Goal: Task Accomplishment & Management: Manage account settings

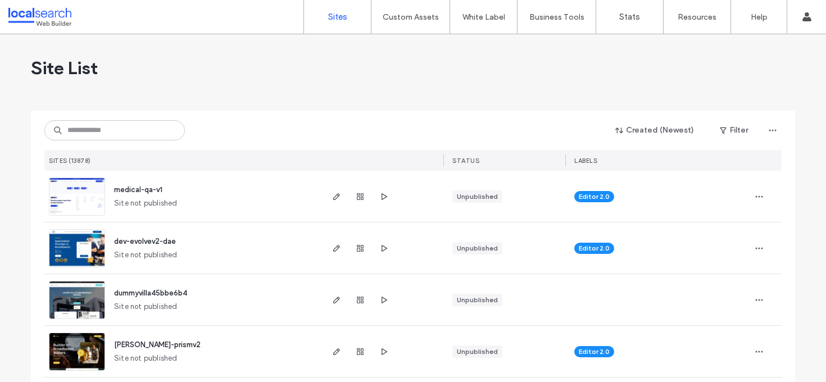
drag, startPoint x: 108, startPoint y: 151, endPoint x: 102, endPoint y: 129, distance: 22.6
click at [107, 148] on div "Created (Newest) Filter SITES (13878) STATUS LABELS" at bounding box center [412, 141] width 737 height 60
click at [102, 129] on input at bounding box center [114, 130] width 140 height 20
paste input "********"
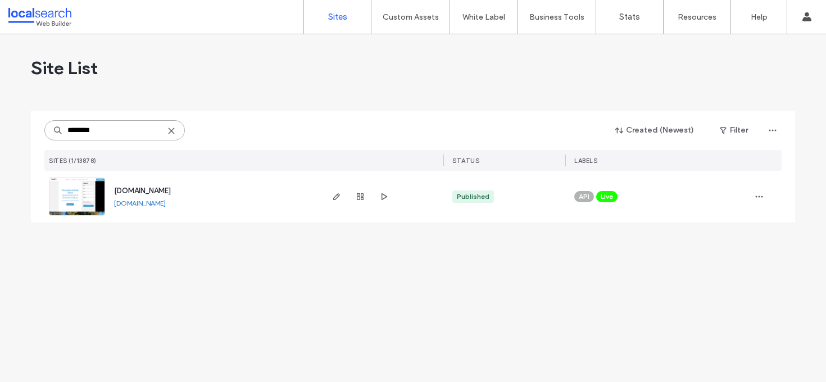
type input "********"
click at [169, 187] on span "[DOMAIN_NAME]" at bounding box center [142, 191] width 57 height 8
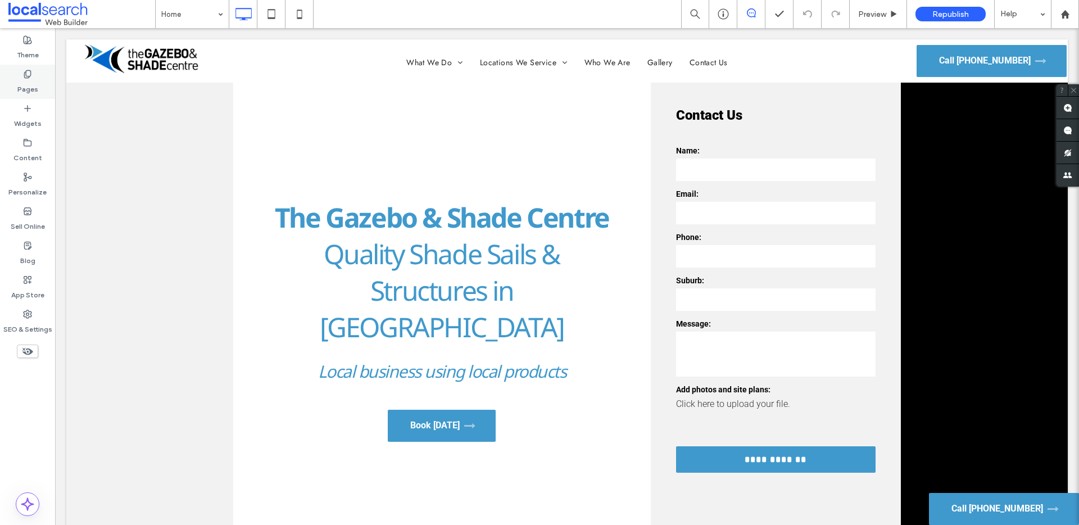
click at [30, 85] on label "Pages" at bounding box center [27, 87] width 21 height 16
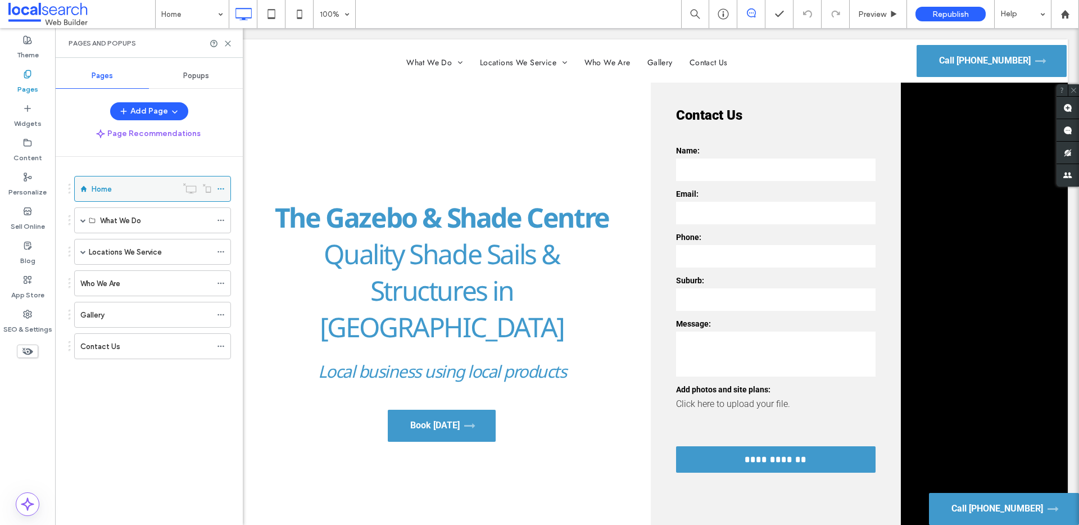
click at [223, 187] on icon at bounding box center [221, 189] width 8 height 8
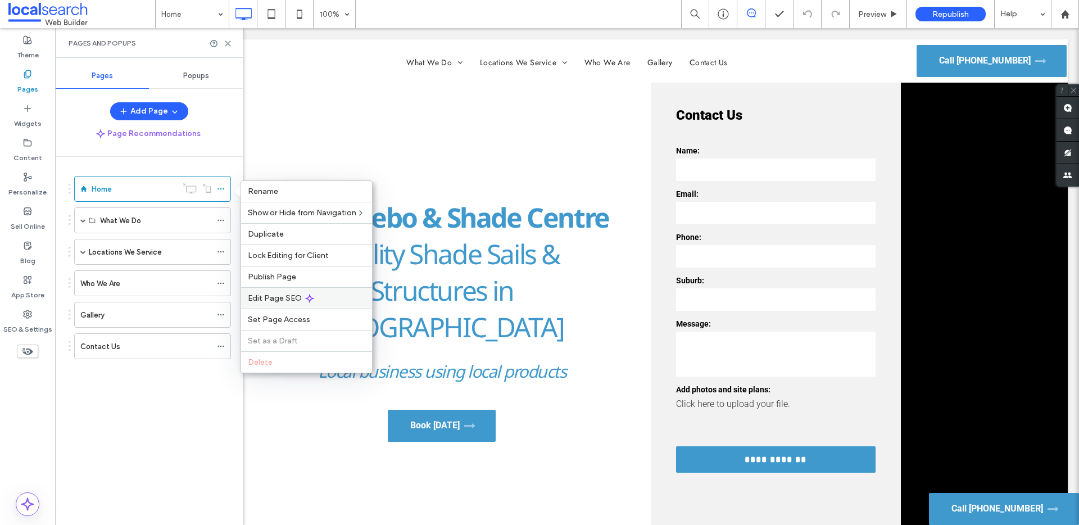
click at [280, 298] on span "Edit Page SEO" at bounding box center [275, 298] width 54 height 10
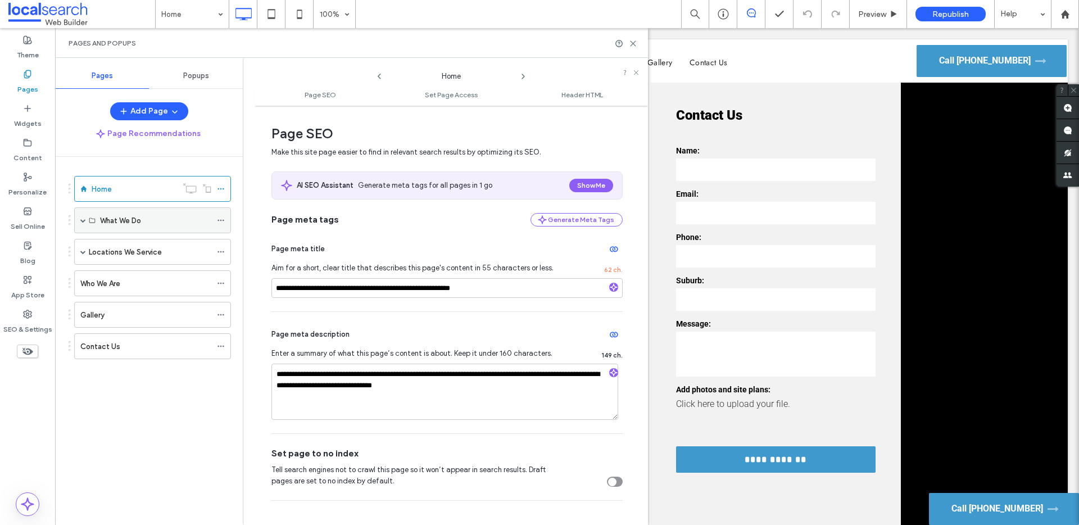
click at [174, 217] on div "What We Do" at bounding box center [155, 221] width 111 height 12
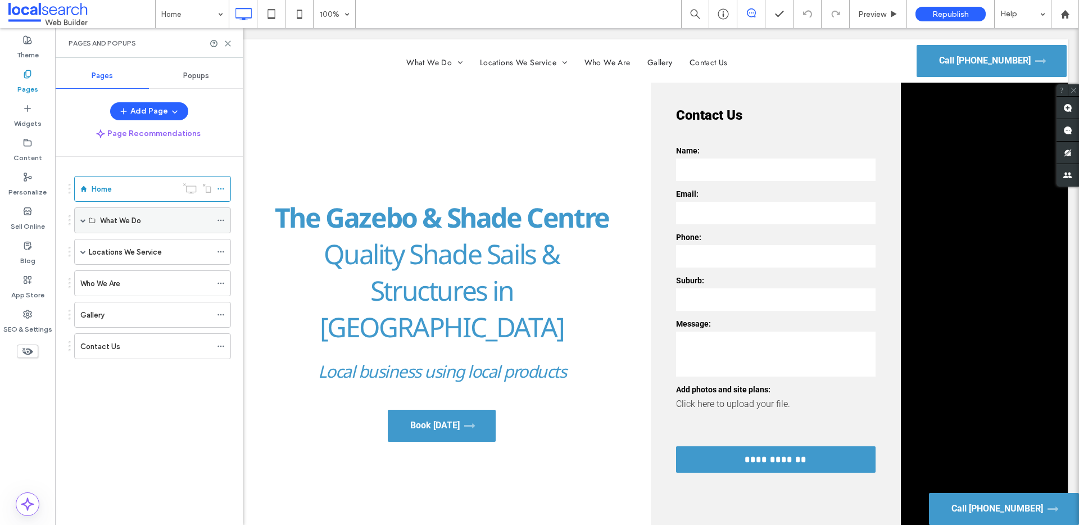
click at [80, 220] on span at bounding box center [83, 220] width 6 height 6
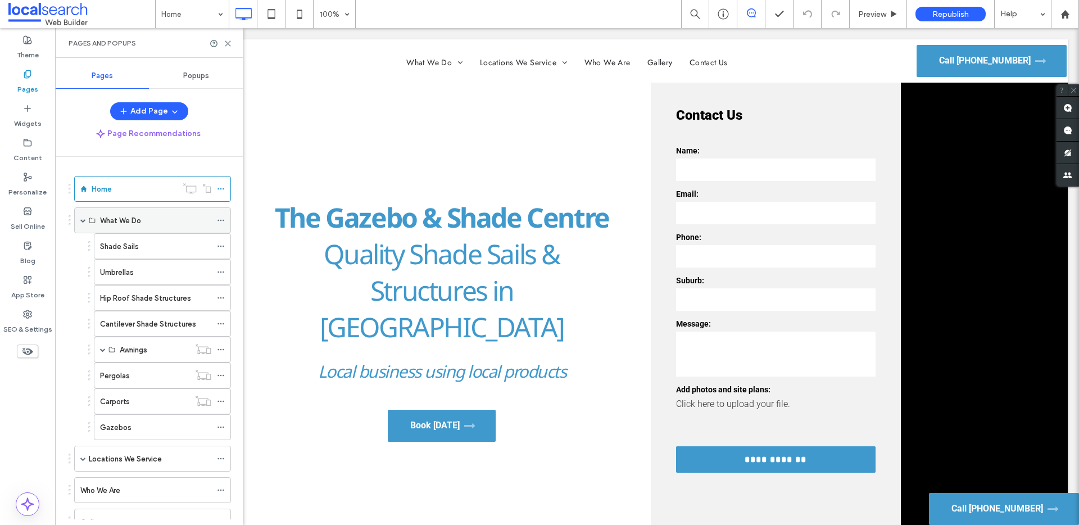
click at [218, 217] on icon at bounding box center [221, 220] width 8 height 8
click at [219, 246] on icon at bounding box center [221, 246] width 8 height 8
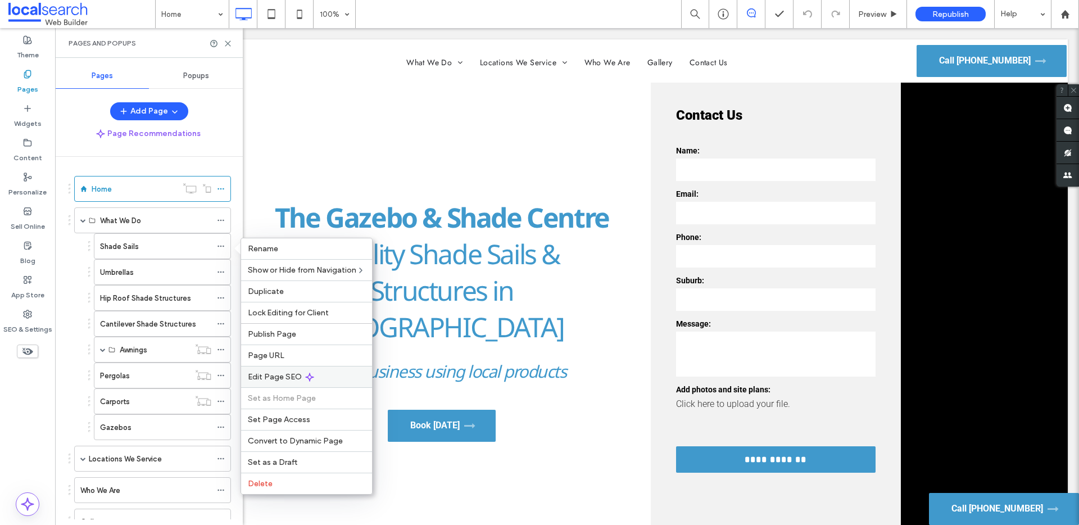
click at [266, 376] on span "Edit Page SEO" at bounding box center [275, 377] width 54 height 10
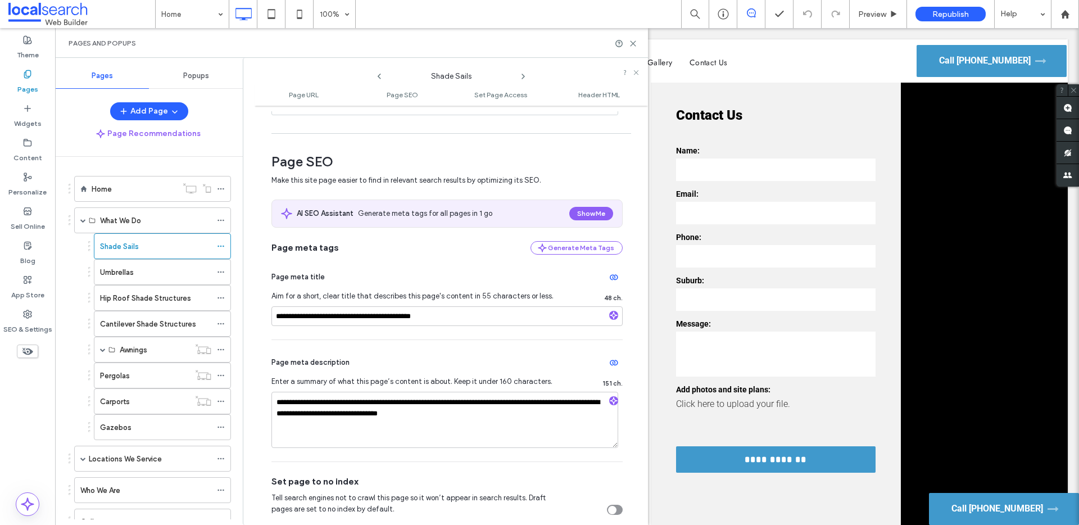
scroll to position [204, 0]
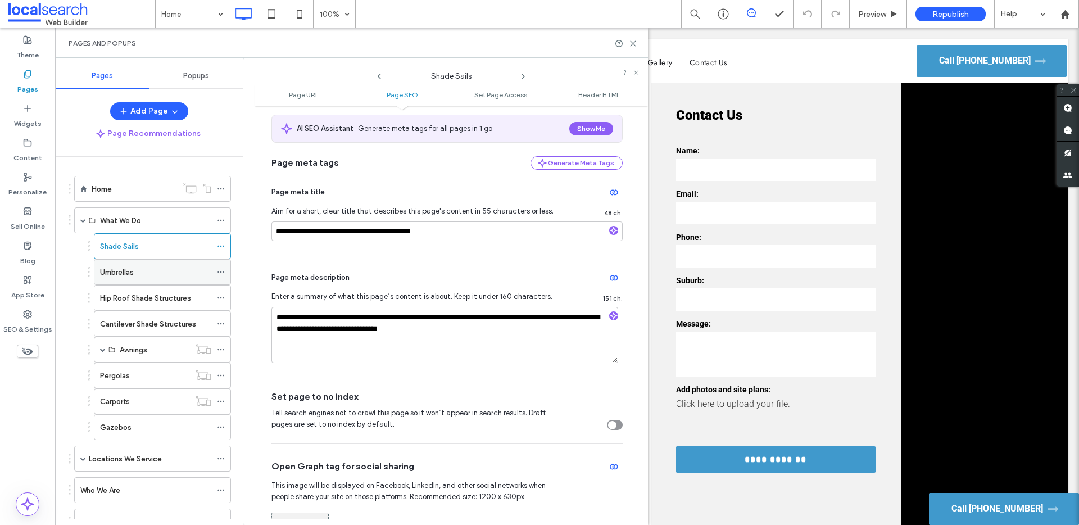
click at [218, 271] on icon at bounding box center [221, 272] width 8 height 8
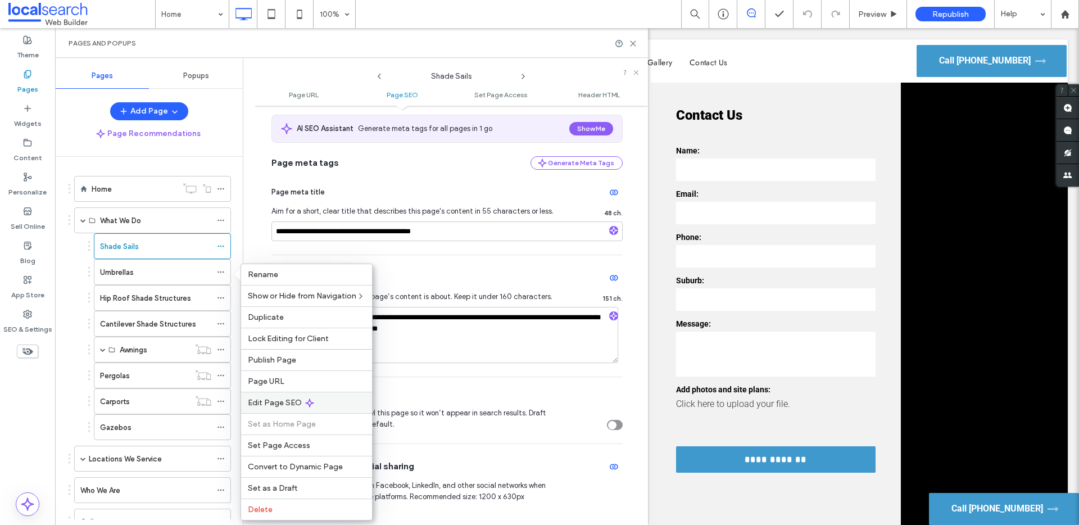
click at [270, 381] on span "Edit Page SEO" at bounding box center [275, 403] width 54 height 10
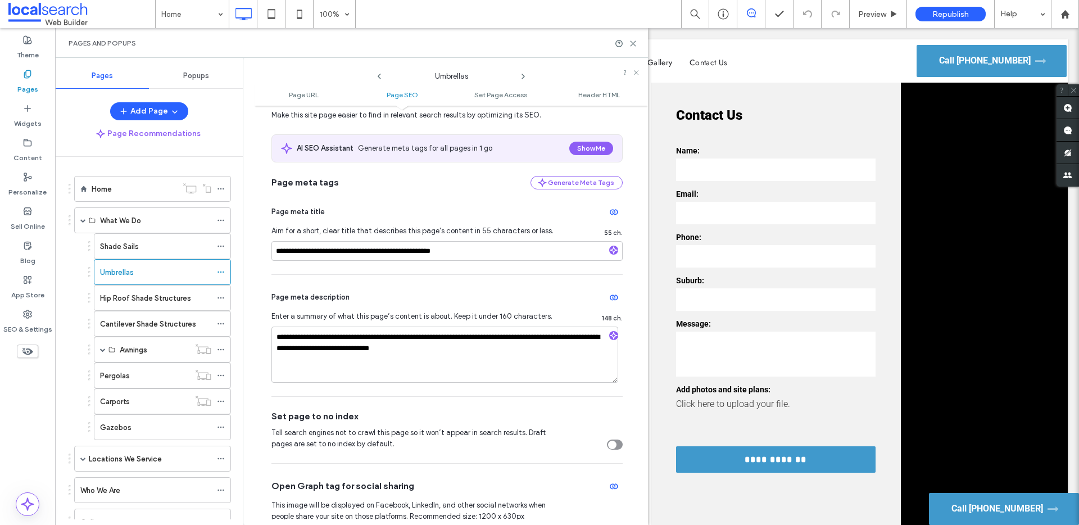
scroll to position [187, 0]
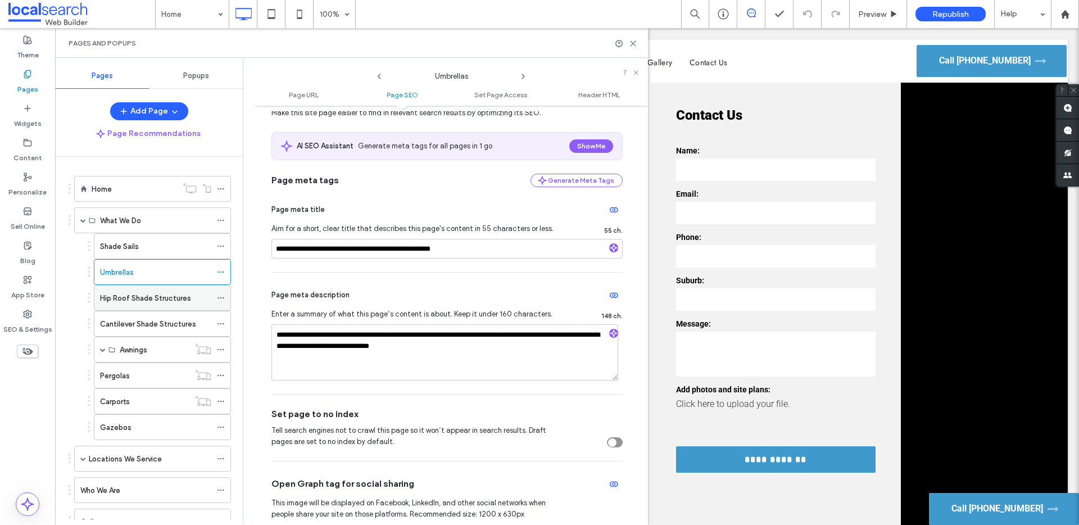
click at [217, 296] on icon at bounding box center [221, 298] width 8 height 8
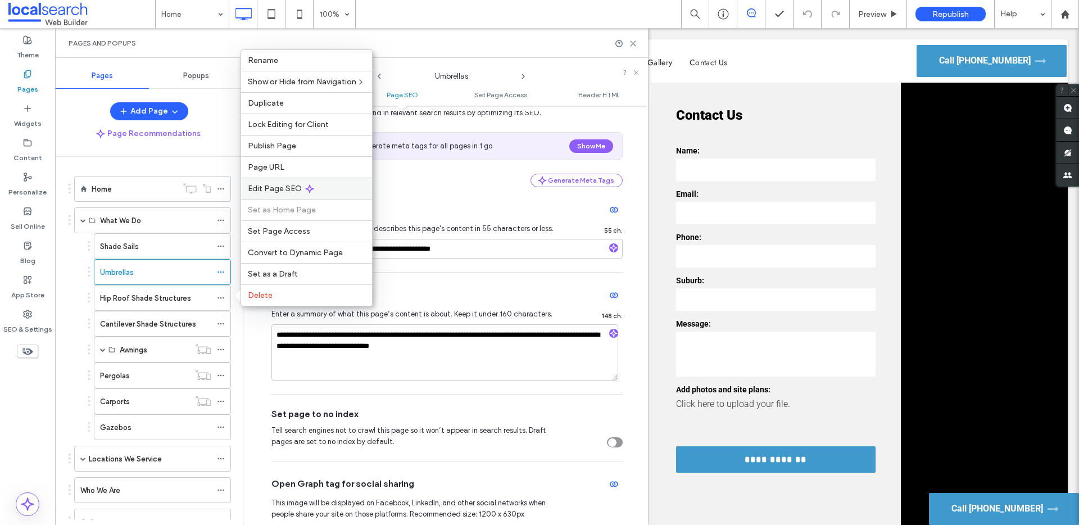
click at [260, 187] on span "Edit Page SEO" at bounding box center [275, 189] width 54 height 10
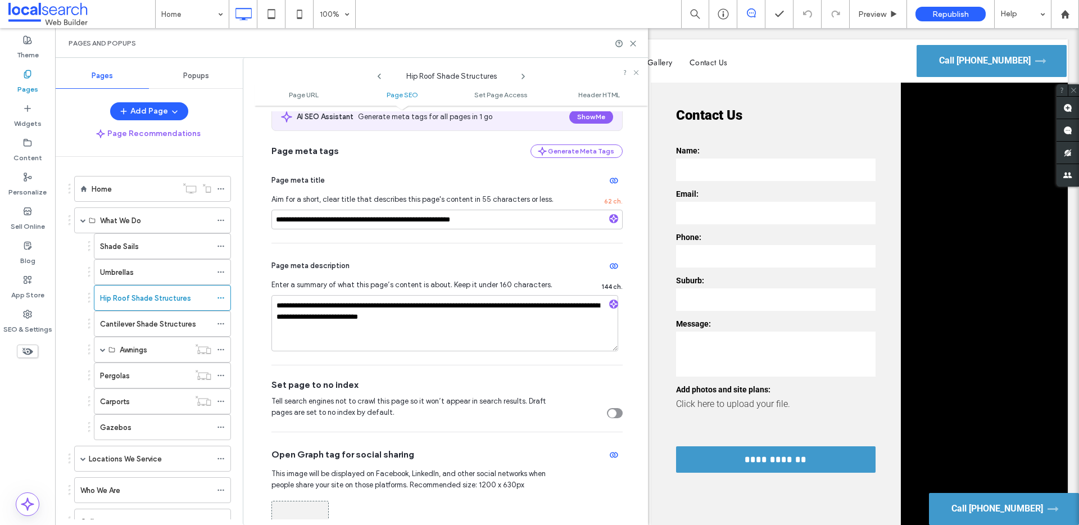
scroll to position [221, 0]
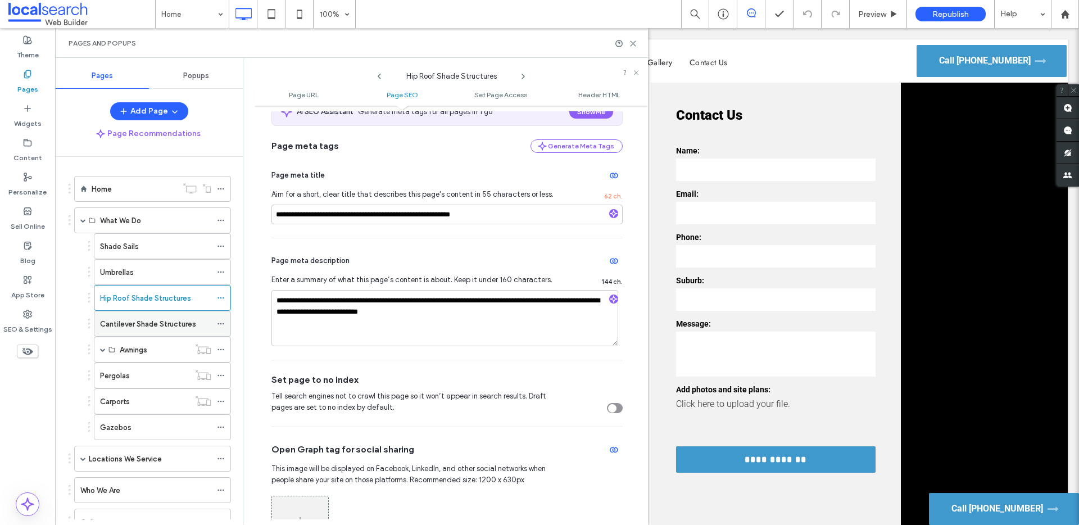
click at [220, 323] on icon at bounding box center [221, 324] width 8 height 8
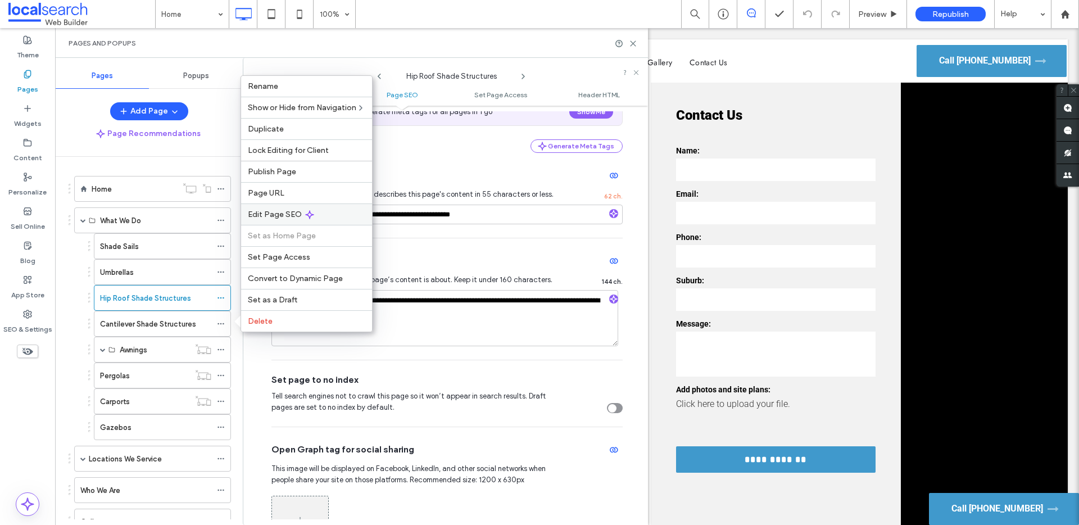
click at [265, 215] on span "Edit Page SEO" at bounding box center [275, 215] width 54 height 10
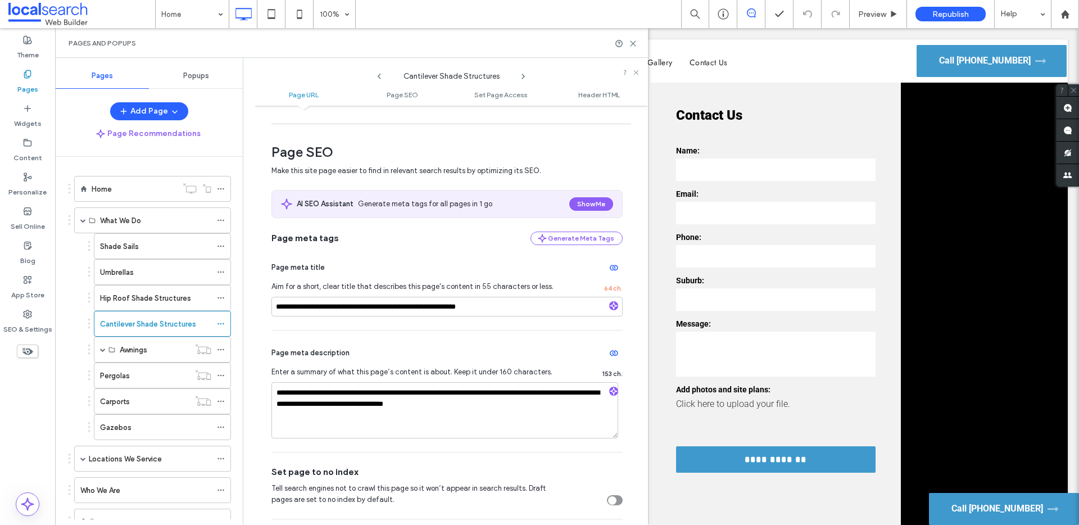
scroll to position [139, 0]
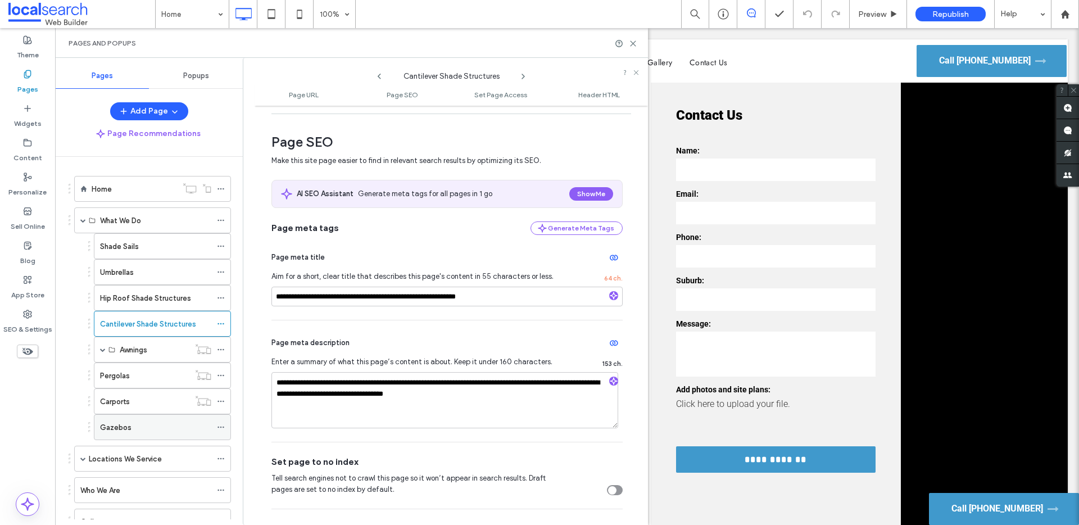
click at [220, 381] on icon at bounding box center [221, 427] width 8 height 8
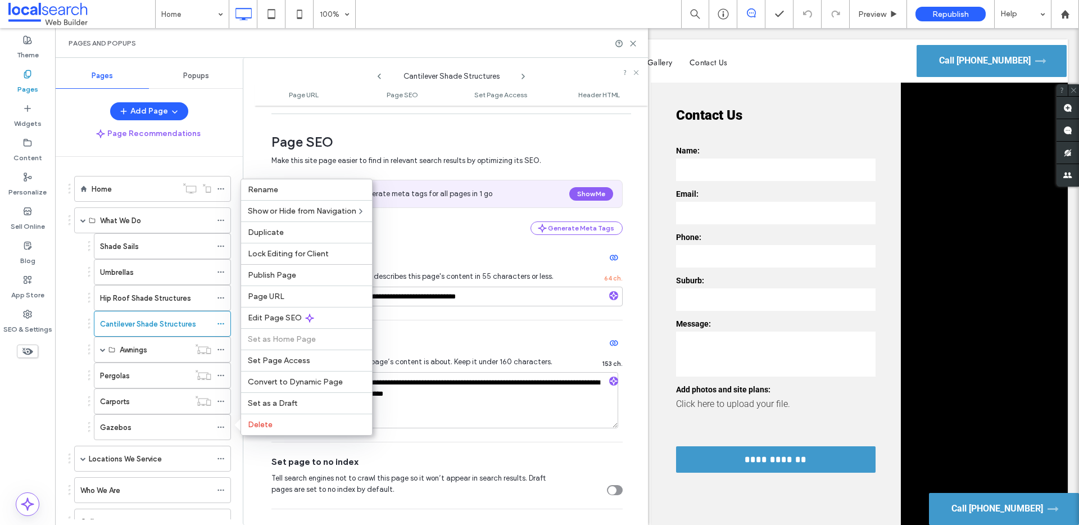
drag, startPoint x: 275, startPoint y: 319, endPoint x: 251, endPoint y: 312, distance: 24.7
click at [274, 319] on span "Edit Page SEO" at bounding box center [275, 318] width 54 height 10
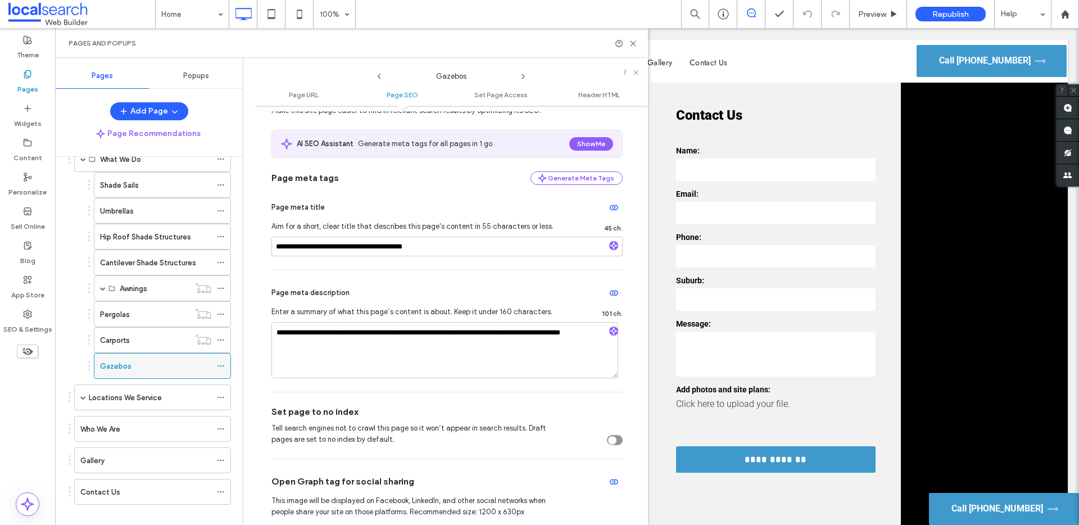
scroll to position [75, 0]
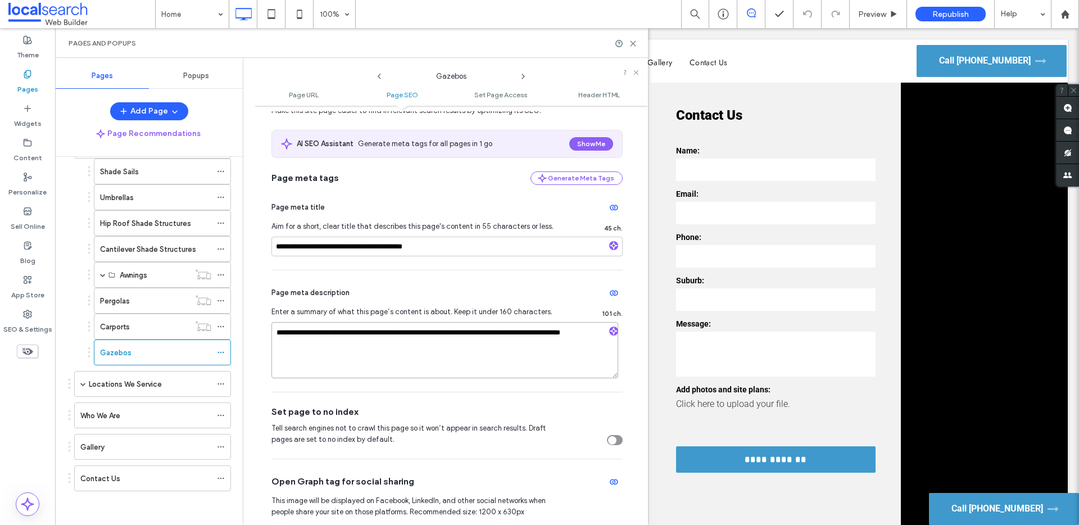
click at [281, 333] on textarea "**********" at bounding box center [444, 350] width 347 height 56
type textarea "**********"
click at [251, 319] on div "**********" at bounding box center [445, 291] width 405 height 467
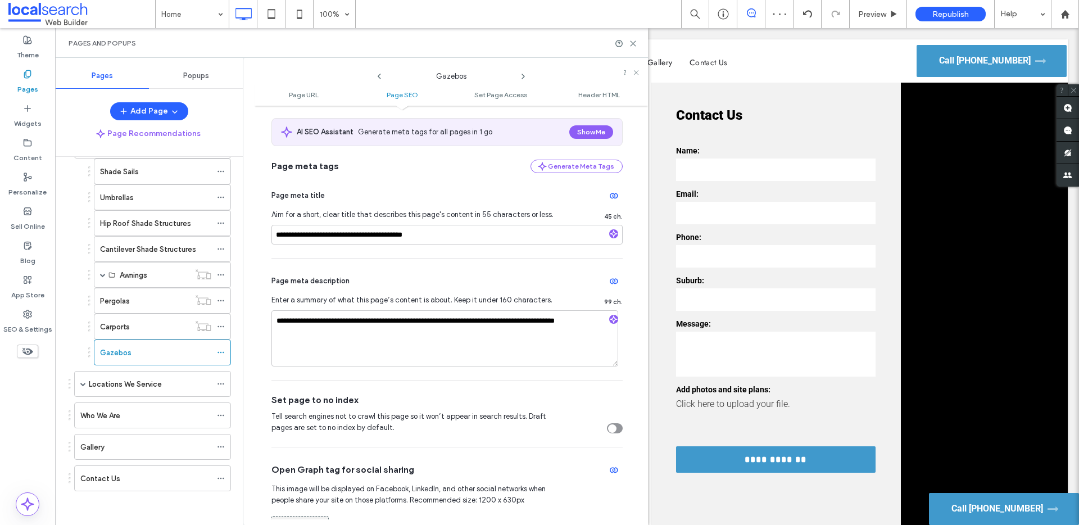
scroll to position [204, 0]
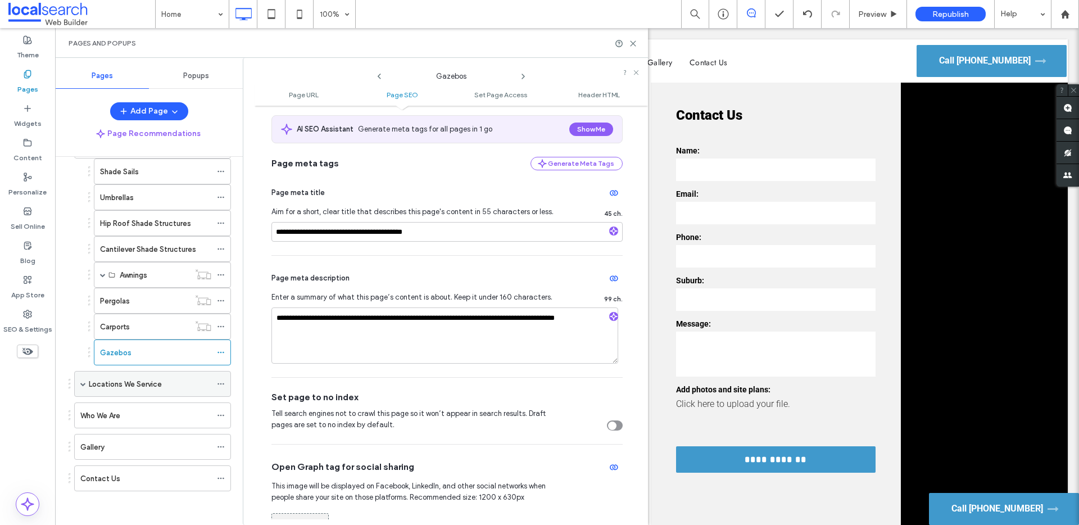
click at [85, 381] on span at bounding box center [83, 384] width 6 height 6
click at [217, 381] on icon at bounding box center [221, 410] width 8 height 8
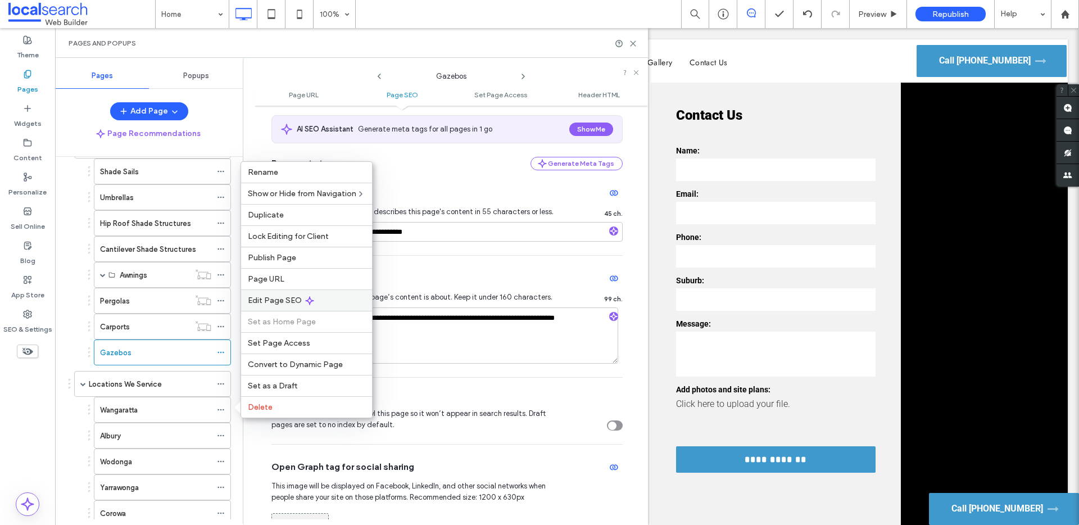
click at [261, 302] on span "Edit Page SEO" at bounding box center [275, 300] width 54 height 10
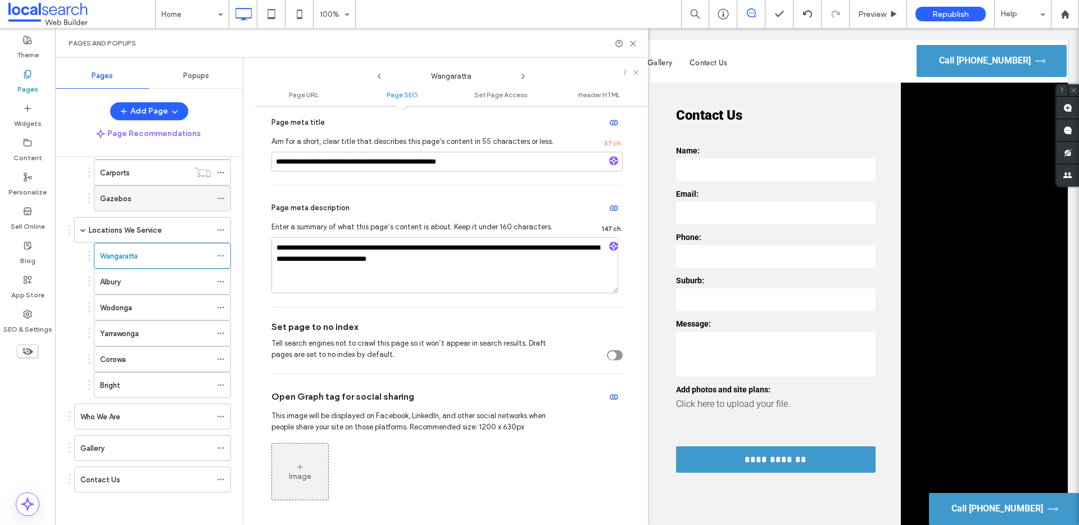
scroll to position [230, 0]
click at [219, 280] on use at bounding box center [220, 281] width 6 height 2
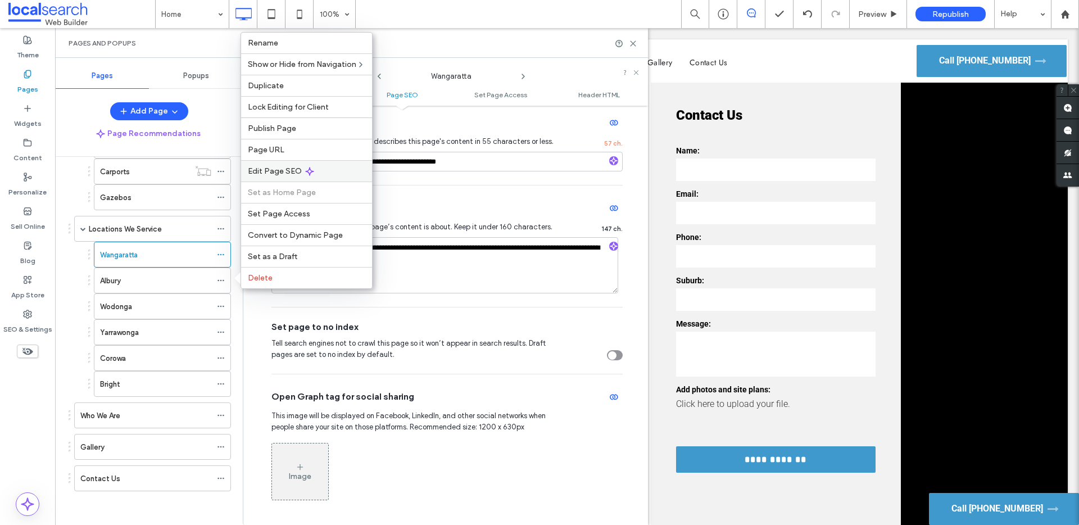
click at [271, 171] on span "Edit Page SEO" at bounding box center [275, 171] width 54 height 10
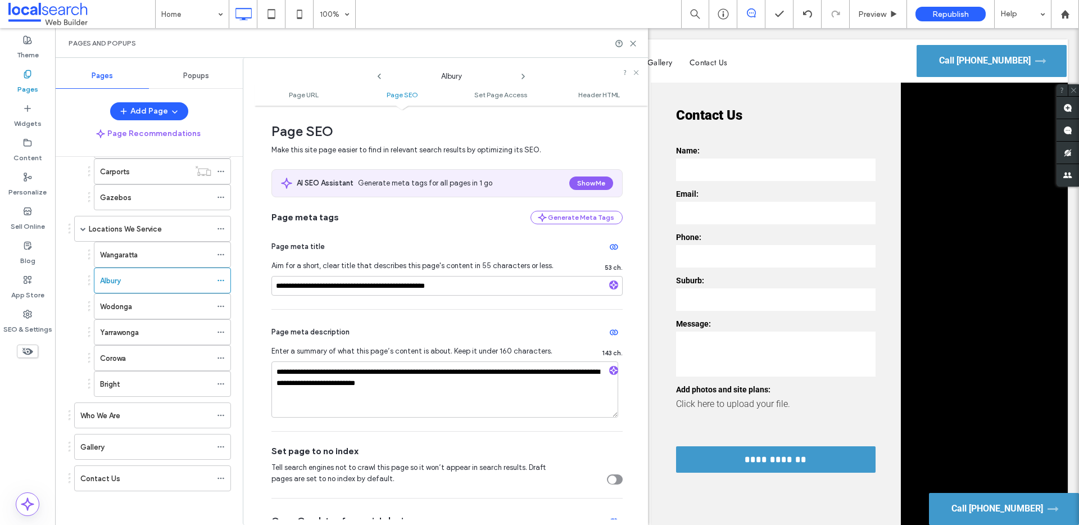
scroll to position [152, 0]
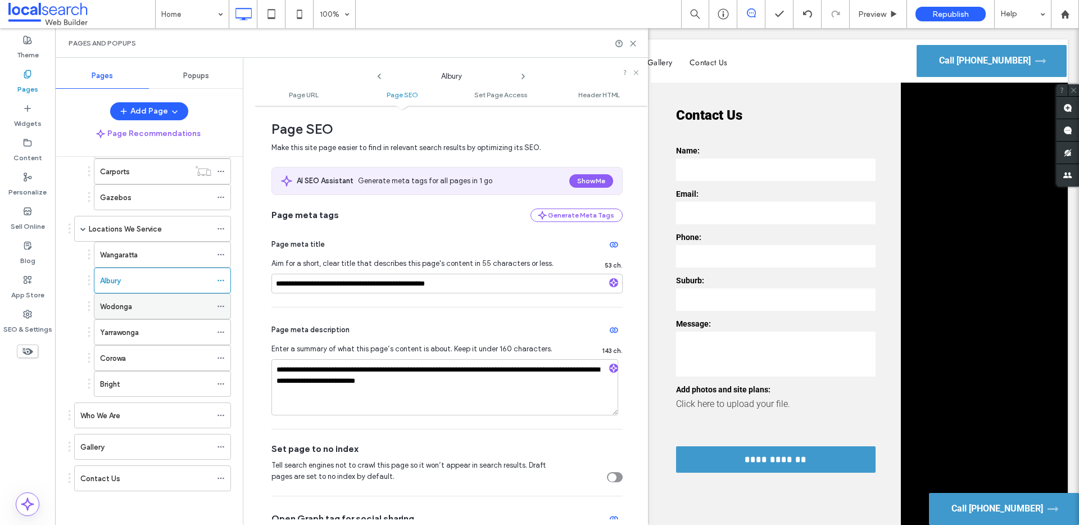
click at [222, 306] on use at bounding box center [220, 307] width 6 height 2
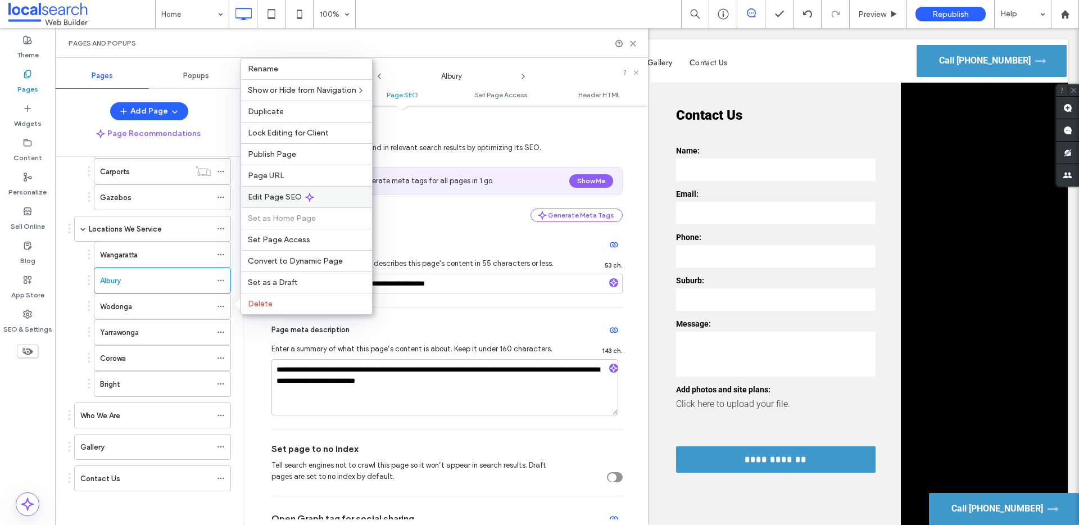
click at [279, 197] on span "Edit Page SEO" at bounding box center [275, 197] width 54 height 10
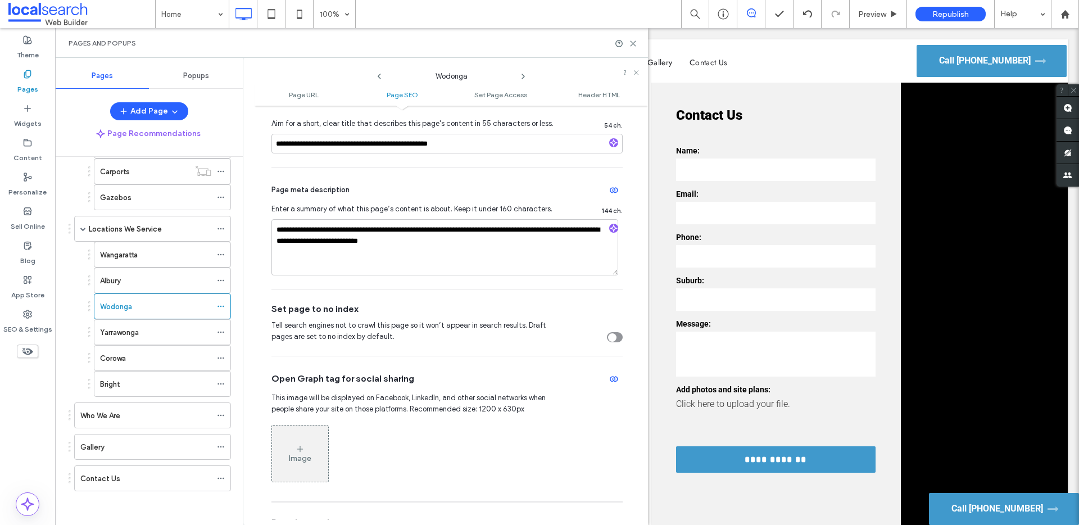
scroll to position [293, 0]
click at [223, 330] on icon at bounding box center [221, 332] width 8 height 8
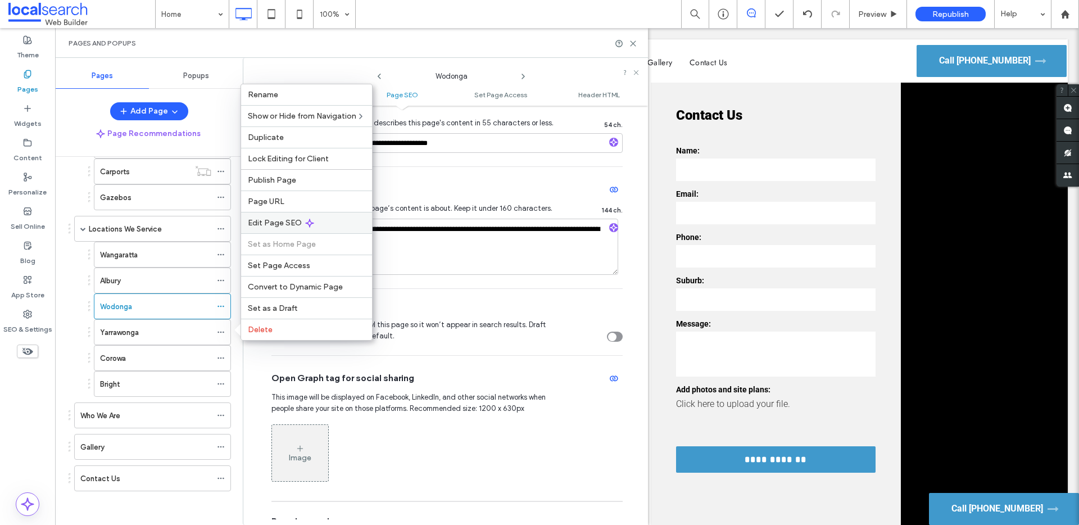
click at [275, 221] on span "Edit Page SEO" at bounding box center [275, 223] width 54 height 10
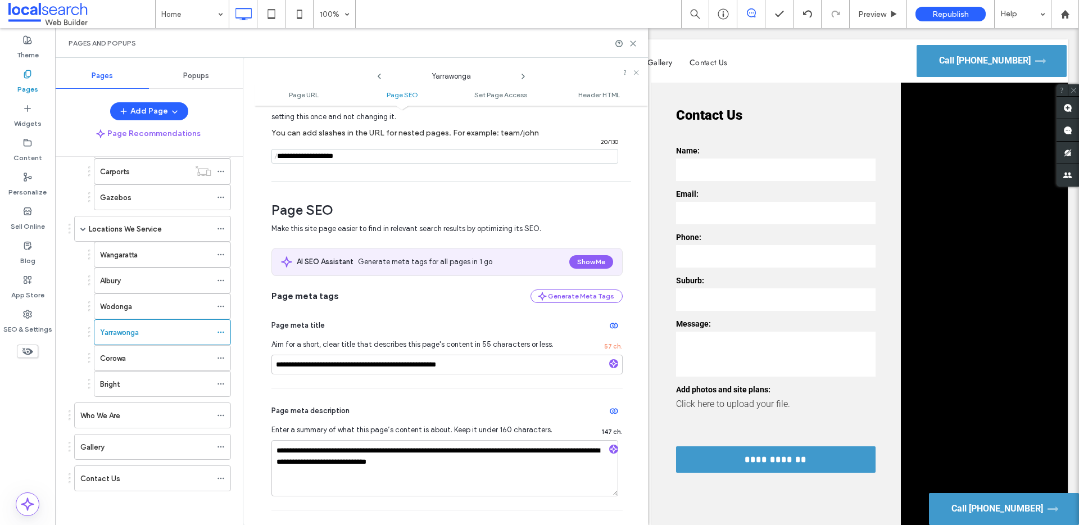
scroll to position [192, 0]
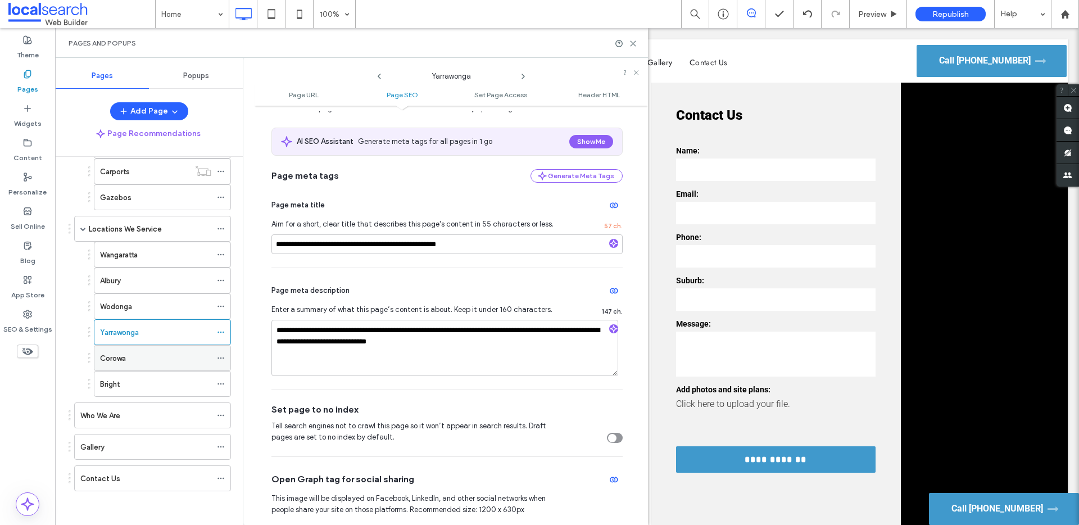
click at [215, 356] on div "Corowa" at bounding box center [162, 358] width 137 height 26
click at [221, 356] on icon at bounding box center [221, 358] width 8 height 8
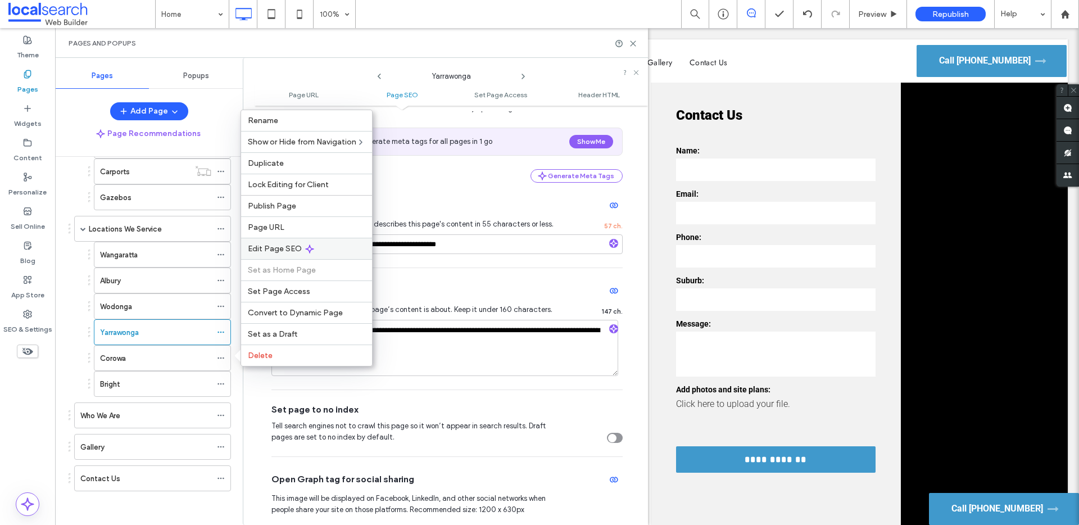
click at [272, 250] on span "Edit Page SEO" at bounding box center [275, 249] width 54 height 10
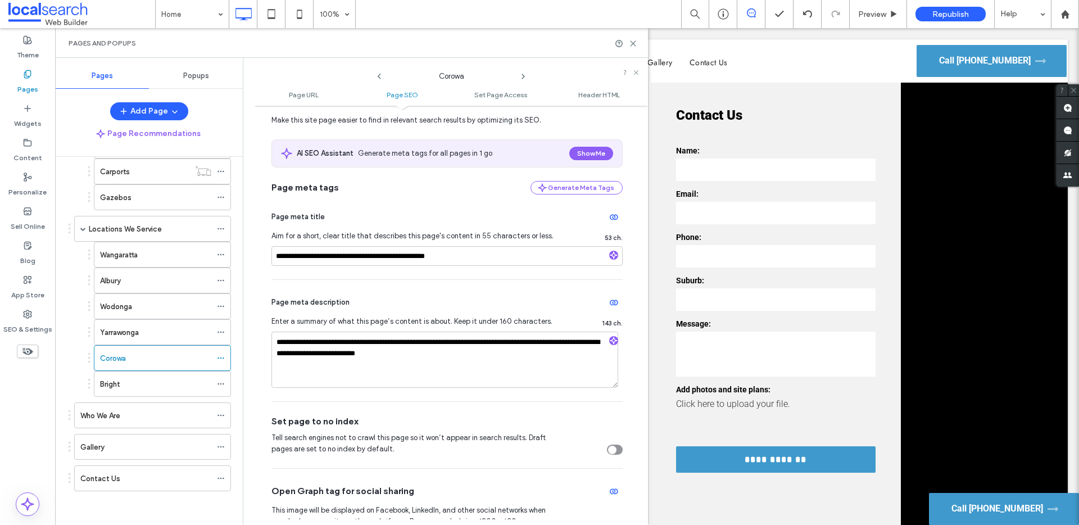
scroll to position [206, 0]
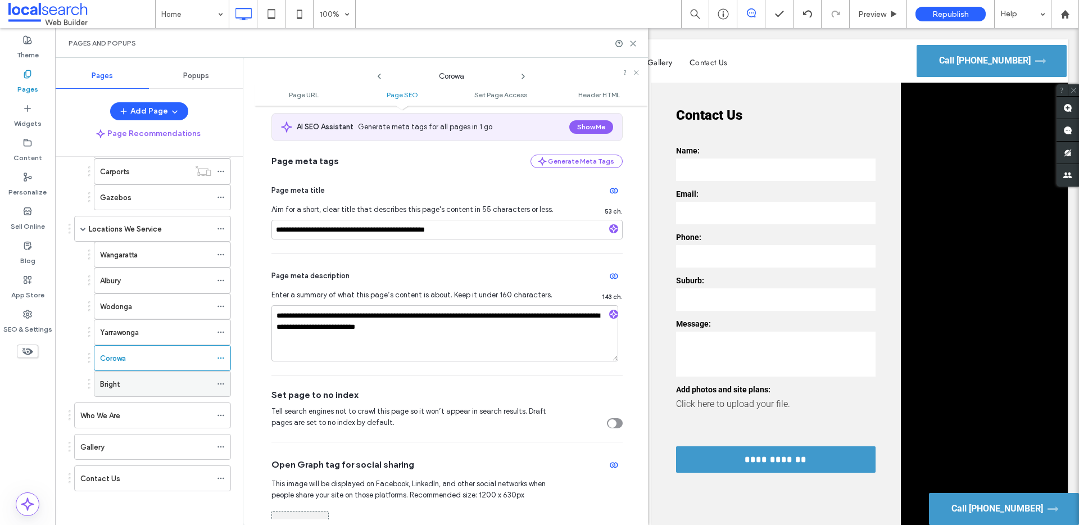
click at [224, 381] on icon at bounding box center [221, 384] width 8 height 8
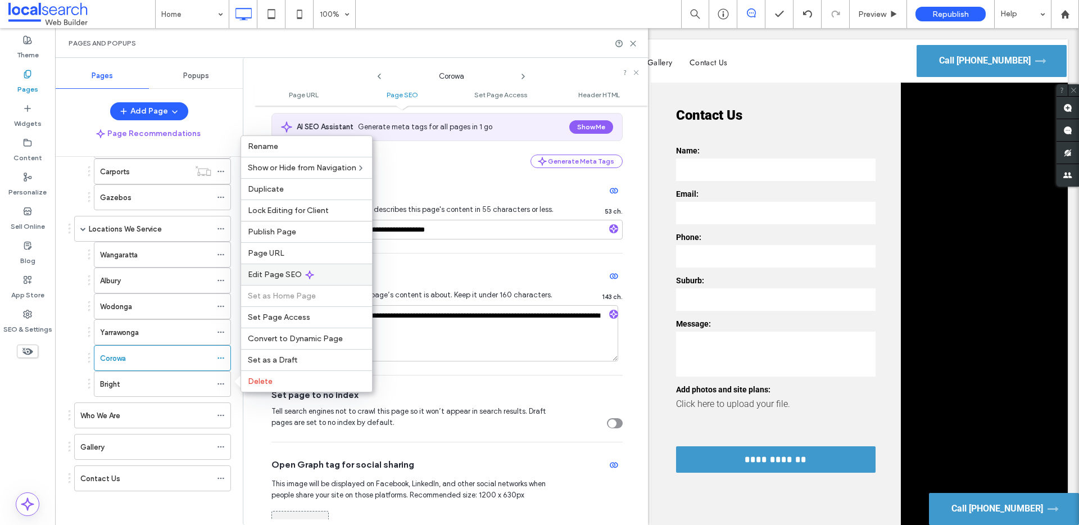
click at [258, 270] on span "Edit Page SEO" at bounding box center [275, 275] width 54 height 10
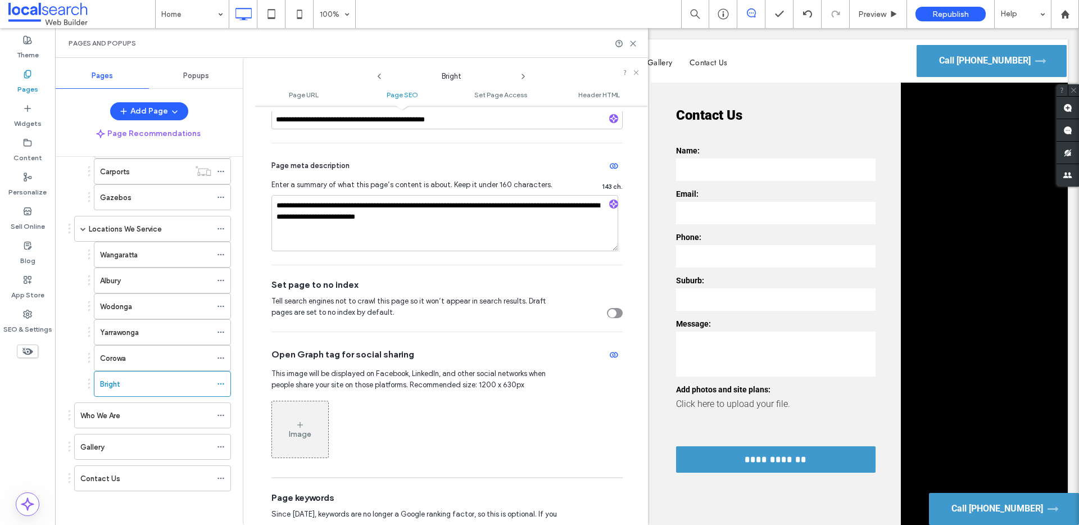
scroll to position [335, 0]
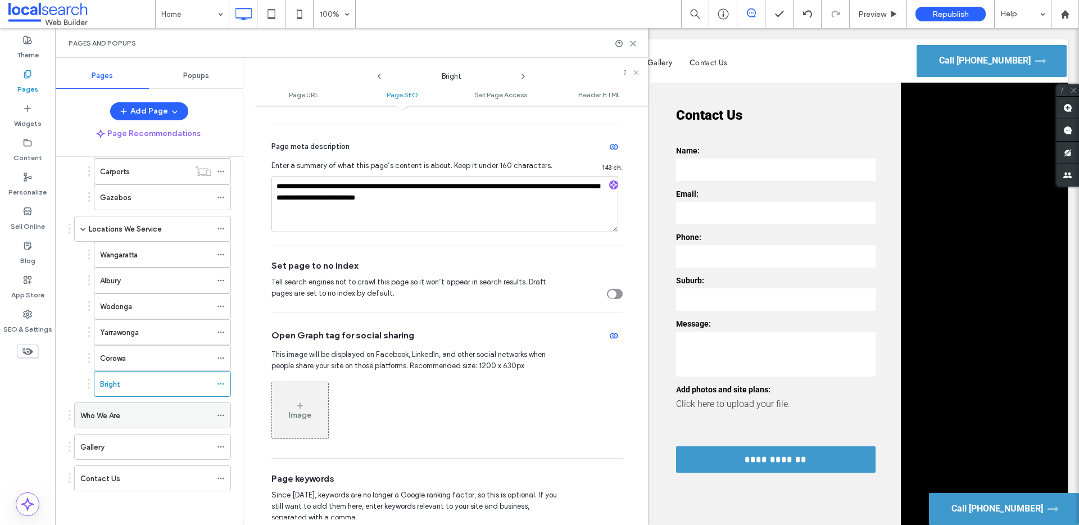
click at [219, 381] on icon at bounding box center [221, 415] width 8 height 8
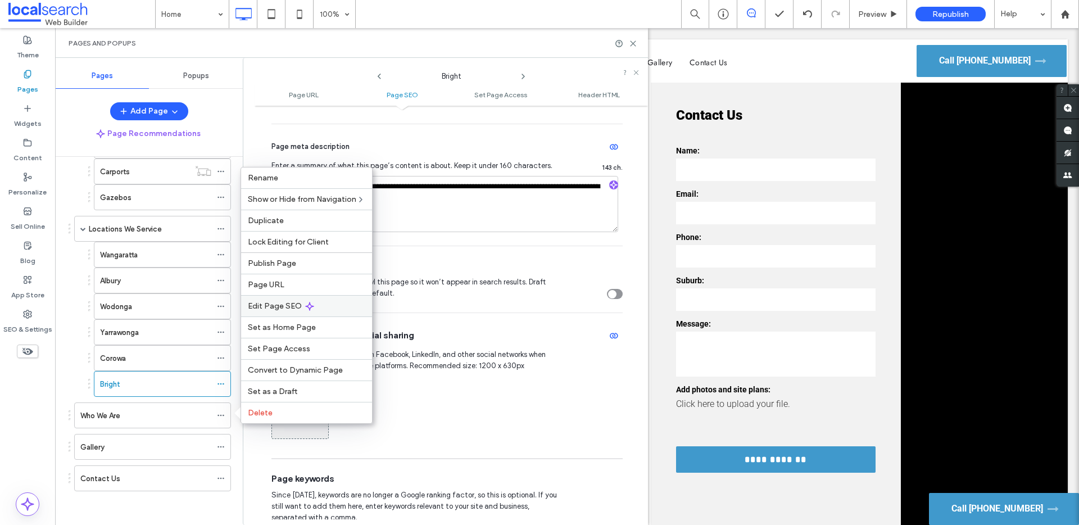
click at [258, 307] on span "Edit Page SEO" at bounding box center [275, 306] width 54 height 10
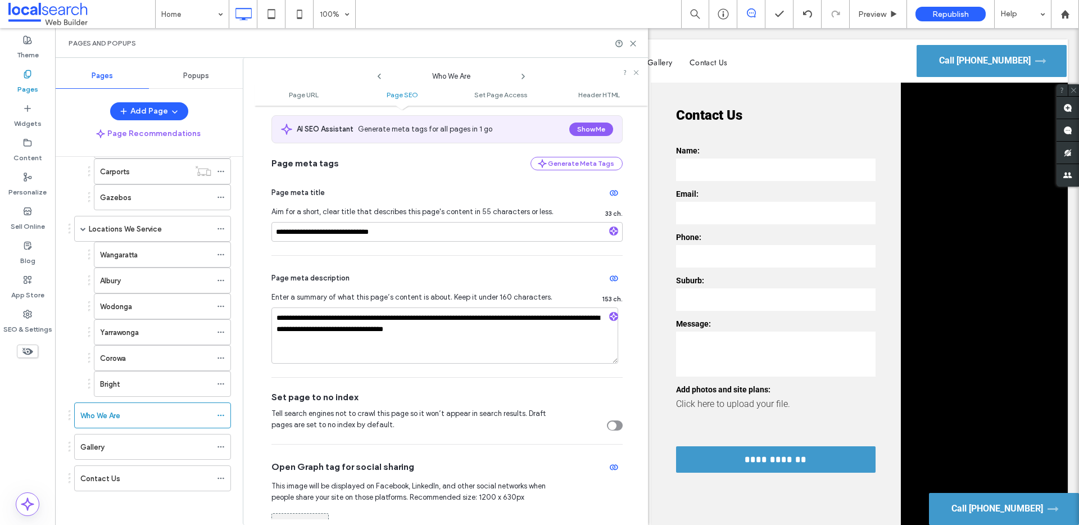
scroll to position [212, 0]
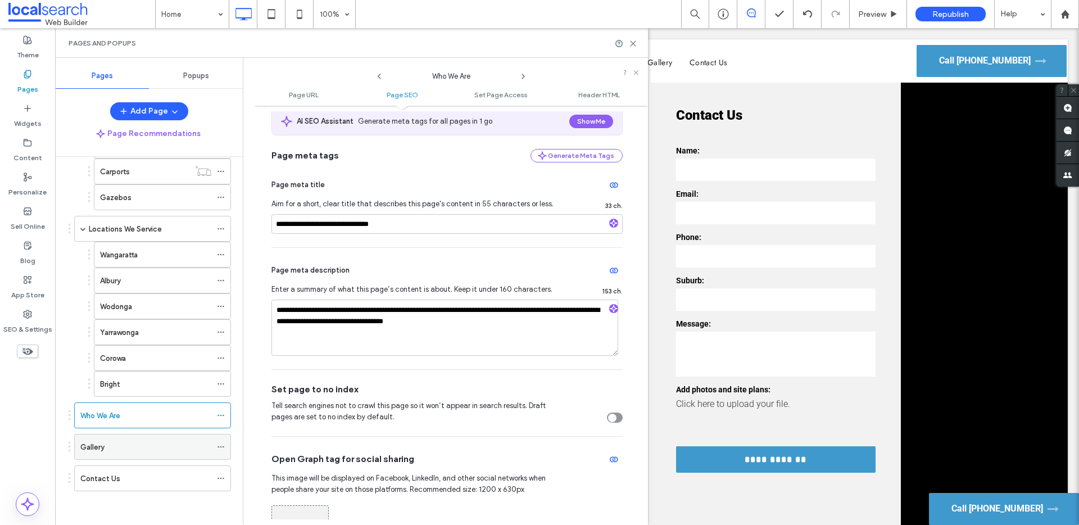
click at [221, 381] on use at bounding box center [220, 447] width 6 height 2
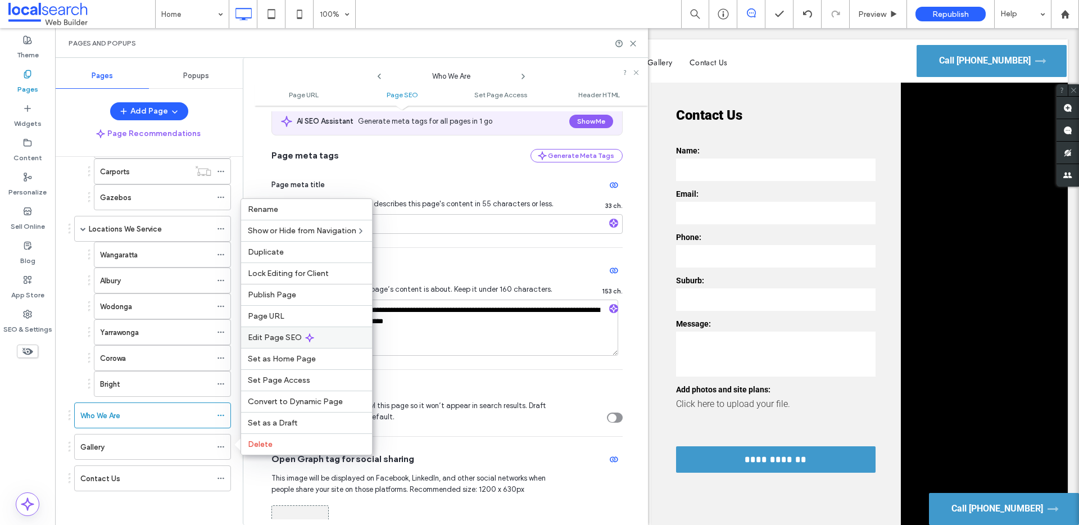
click at [273, 336] on span "Edit Page SEO" at bounding box center [275, 338] width 54 height 10
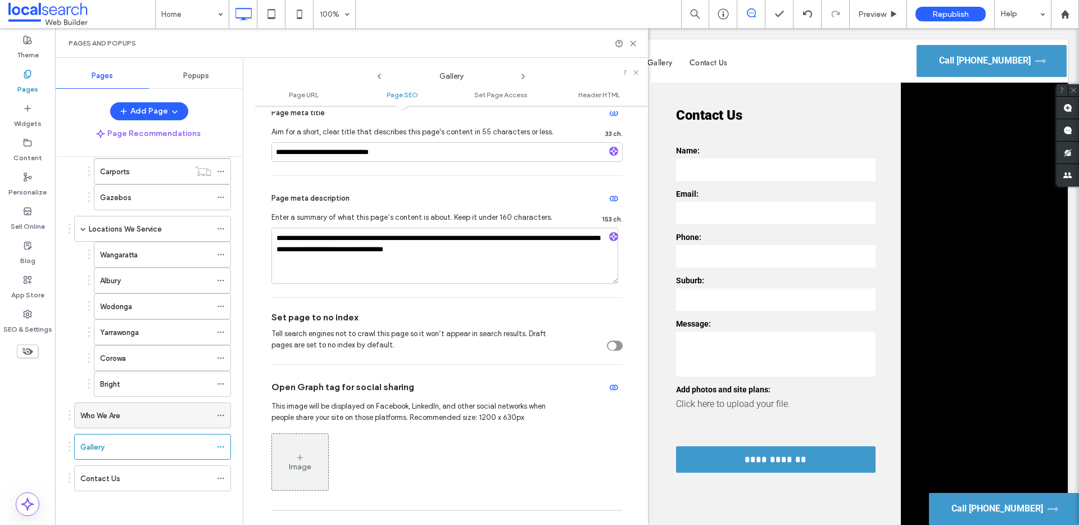
scroll to position [288, 0]
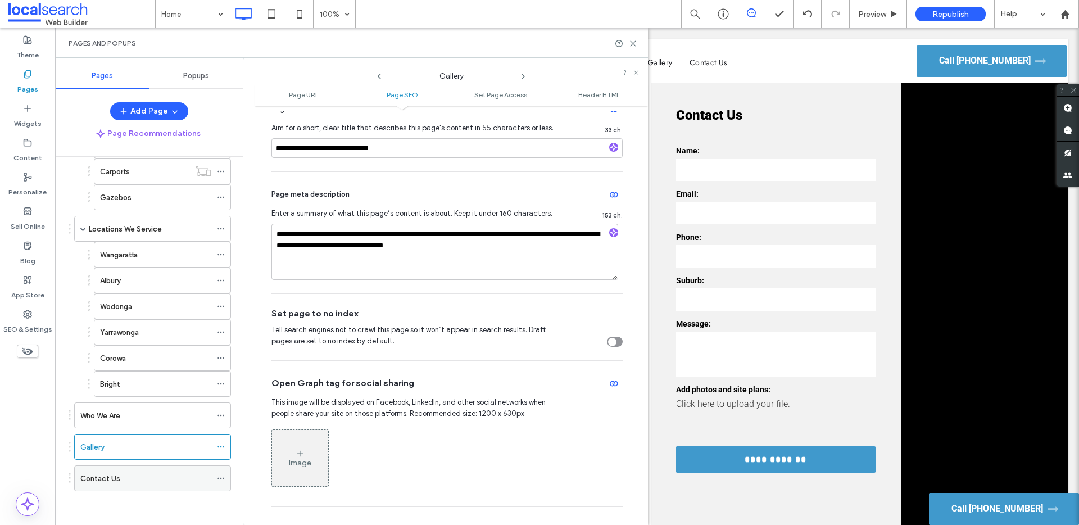
click at [222, 381] on icon at bounding box center [221, 478] width 8 height 8
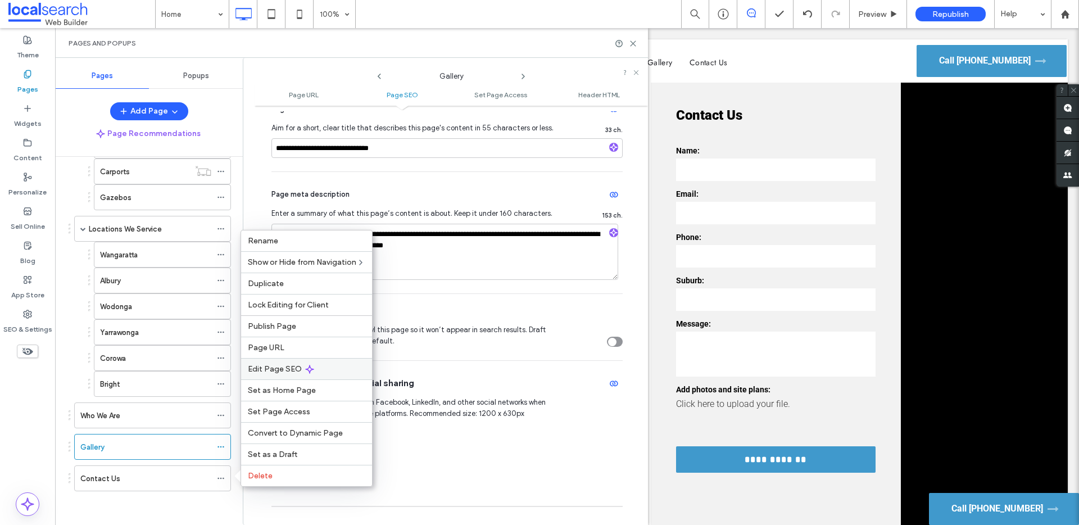
click at [272, 370] on span "Edit Page SEO" at bounding box center [275, 369] width 54 height 10
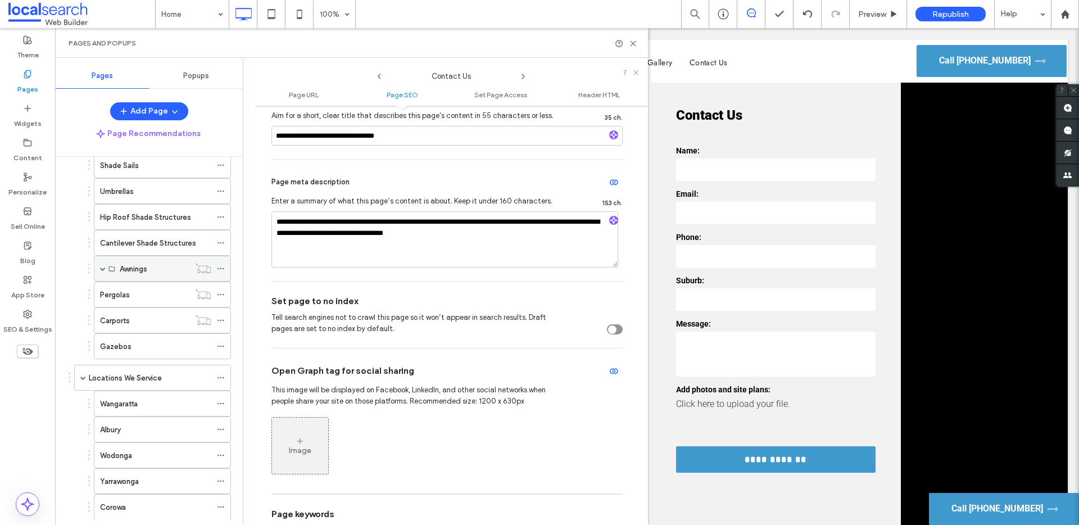
scroll to position [80, 0]
click at [219, 269] on icon at bounding box center [221, 269] width 8 height 8
click at [224, 294] on icon at bounding box center [221, 295] width 8 height 8
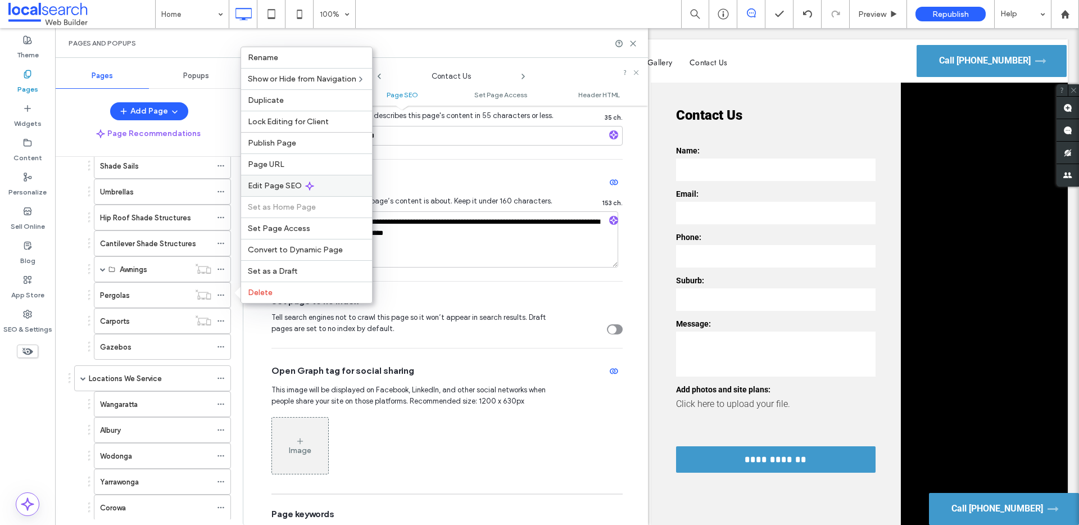
click at [266, 187] on span "Edit Page SEO" at bounding box center [275, 186] width 54 height 10
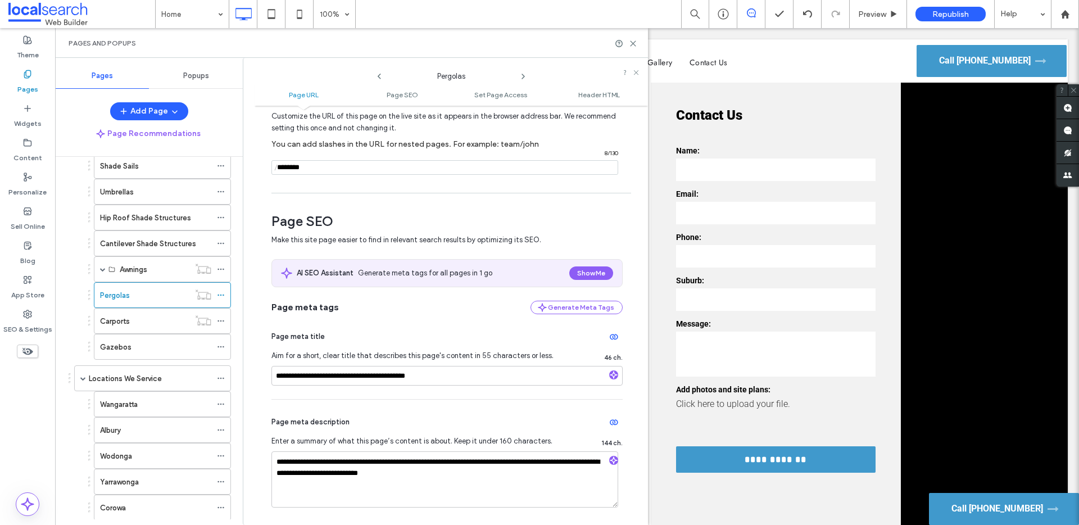
scroll to position [0, 0]
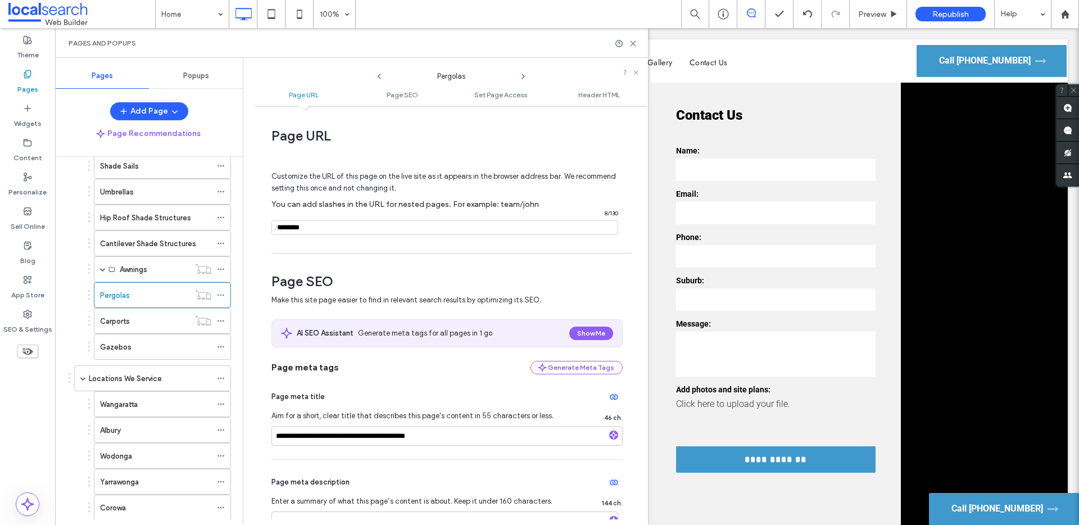
drag, startPoint x: 326, startPoint y: 230, endPoint x: 255, endPoint y: 221, distance: 71.9
click at [255, 221] on div "**********" at bounding box center [450, 315] width 393 height 408
click at [146, 270] on label "Awnings" at bounding box center [134, 270] width 28 height 20
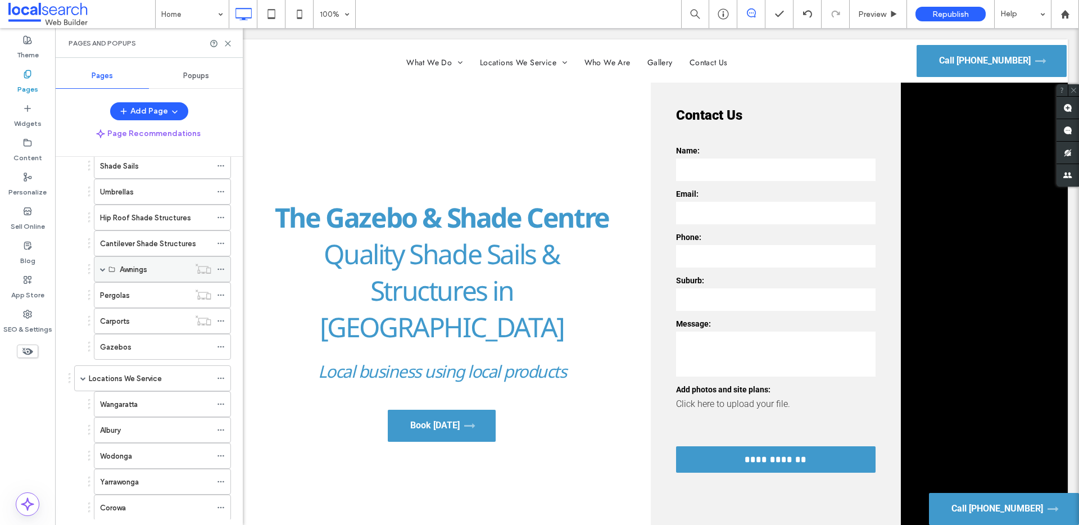
click at [221, 270] on icon at bounding box center [221, 269] width 8 height 8
click at [103, 269] on span at bounding box center [103, 269] width 6 height 6
click at [222, 292] on icon at bounding box center [221, 295] width 8 height 8
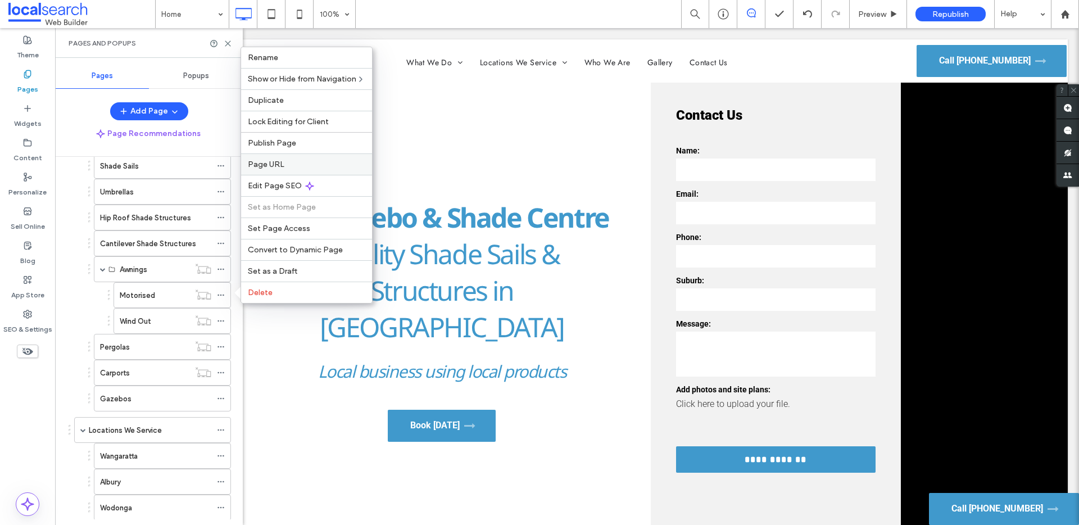
click at [272, 165] on span "Page URL" at bounding box center [266, 165] width 37 height 10
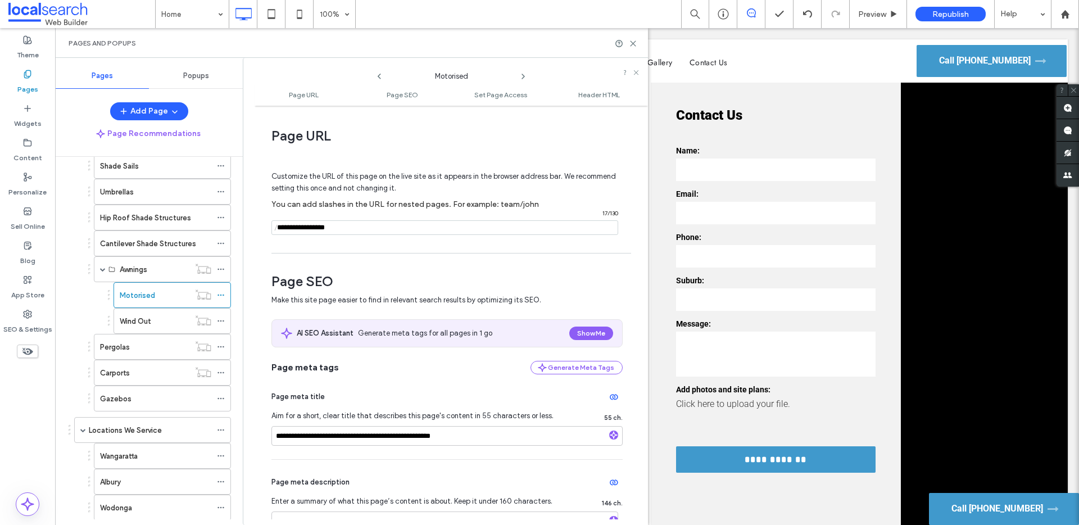
drag, startPoint x: 355, startPoint y: 226, endPoint x: 276, endPoint y: 226, distance: 79.2
click at [276, 226] on div "/ 17 / 130" at bounding box center [444, 227] width 347 height 15
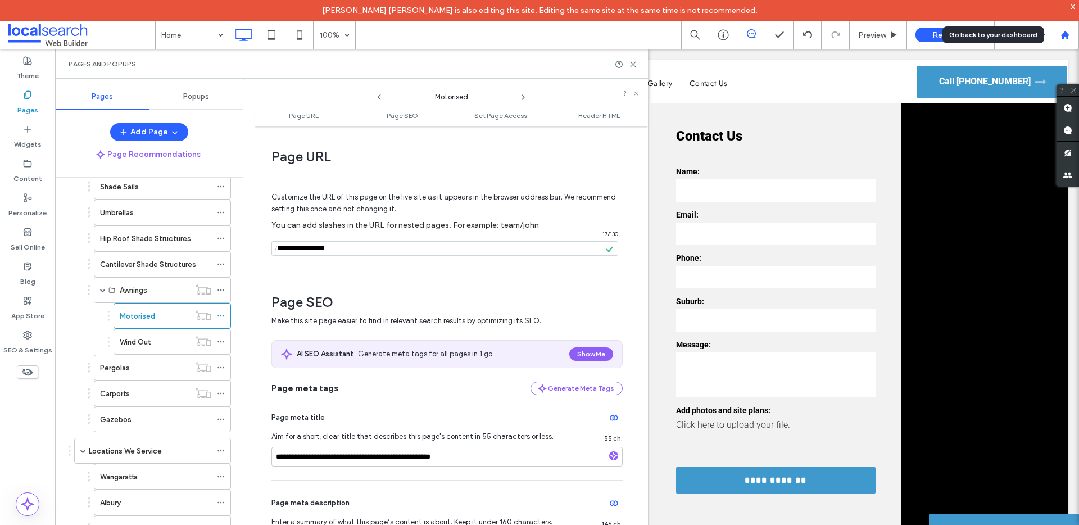
click at [825, 33] on use at bounding box center [1064, 34] width 8 height 8
